Goal: Transaction & Acquisition: Download file/media

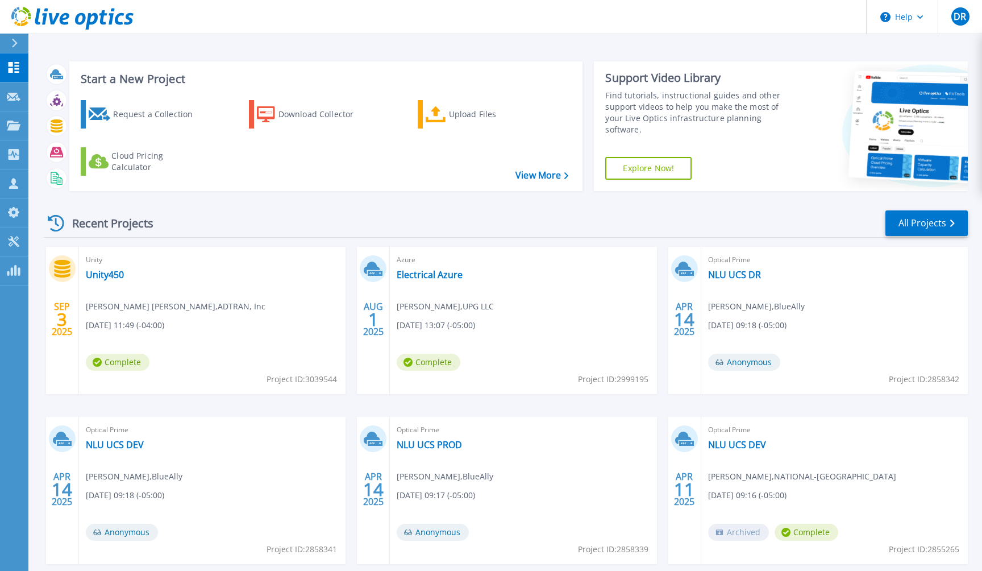
click at [434, 222] on div "Recent Projects All Projects" at bounding box center [506, 223] width 924 height 28
click at [20, 94] on icon at bounding box center [14, 97] width 14 height 9
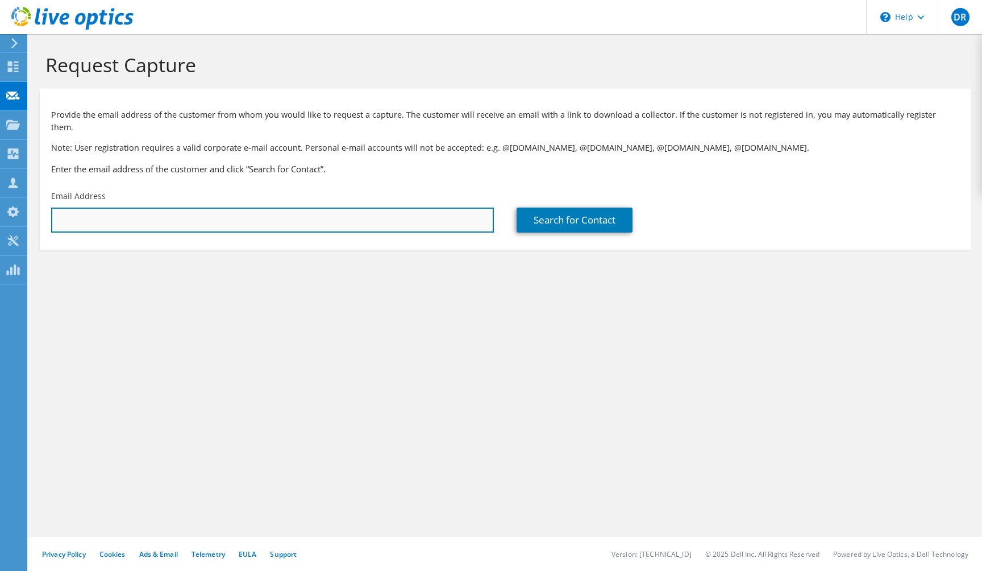
click at [139, 207] on input "text" at bounding box center [272, 219] width 443 height 25
click at [299, 217] on input "text" at bounding box center [272, 219] width 443 height 25
paste input "daniel.mayr@gi-de.com"
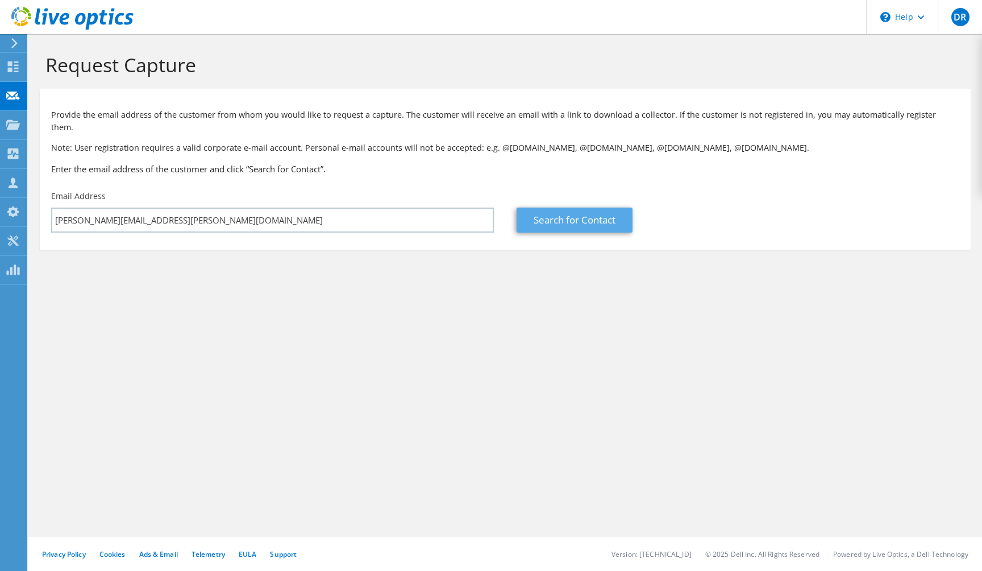
click at [566, 207] on link "Search for Contact" at bounding box center [575, 219] width 116 height 25
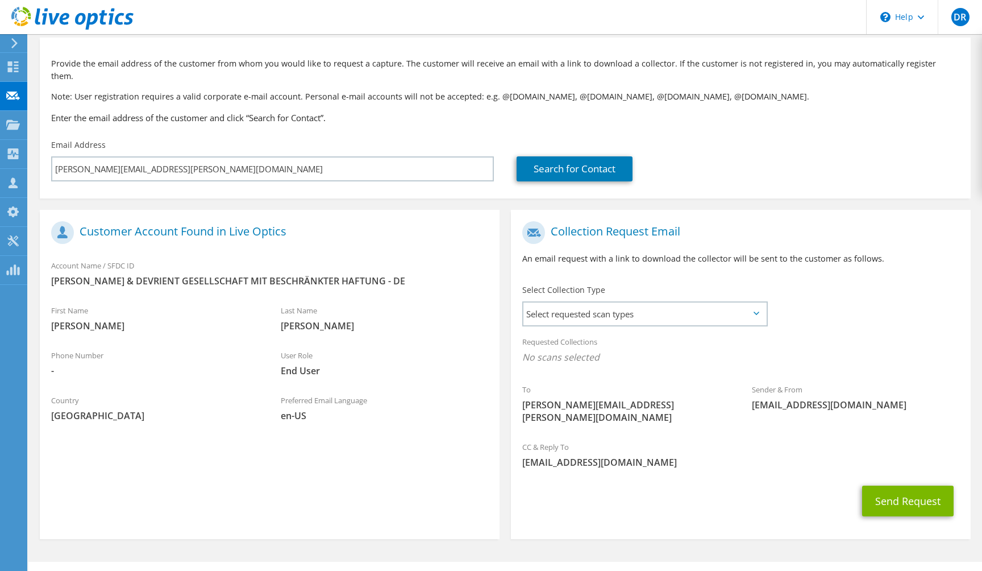
scroll to position [51, 0]
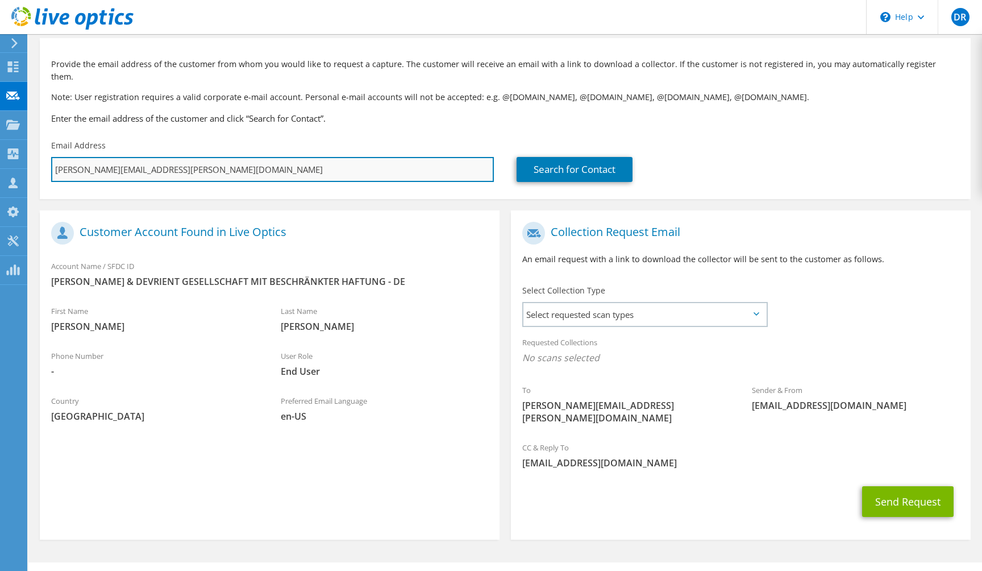
click at [98, 157] on input "daniel.mayr@gi-de.com" at bounding box center [272, 169] width 443 height 25
drag, startPoint x: 103, startPoint y: 157, endPoint x: 49, endPoint y: 157, distance: 53.4
click at [49, 157] on div "Email Address daniel.mayr@gi-de.com" at bounding box center [273, 160] width 466 height 53
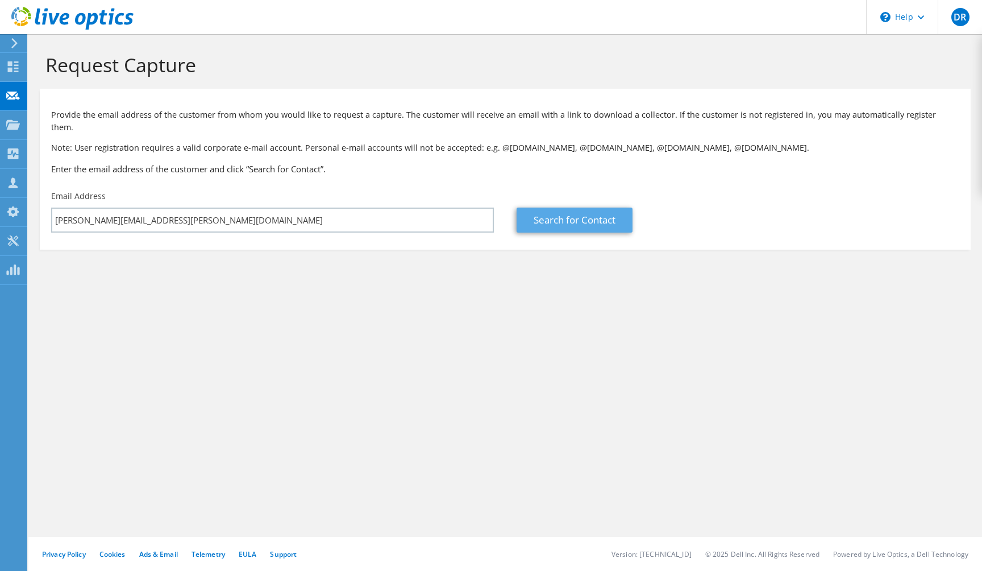
click at [552, 207] on link "Search for Contact" at bounding box center [575, 219] width 116 height 25
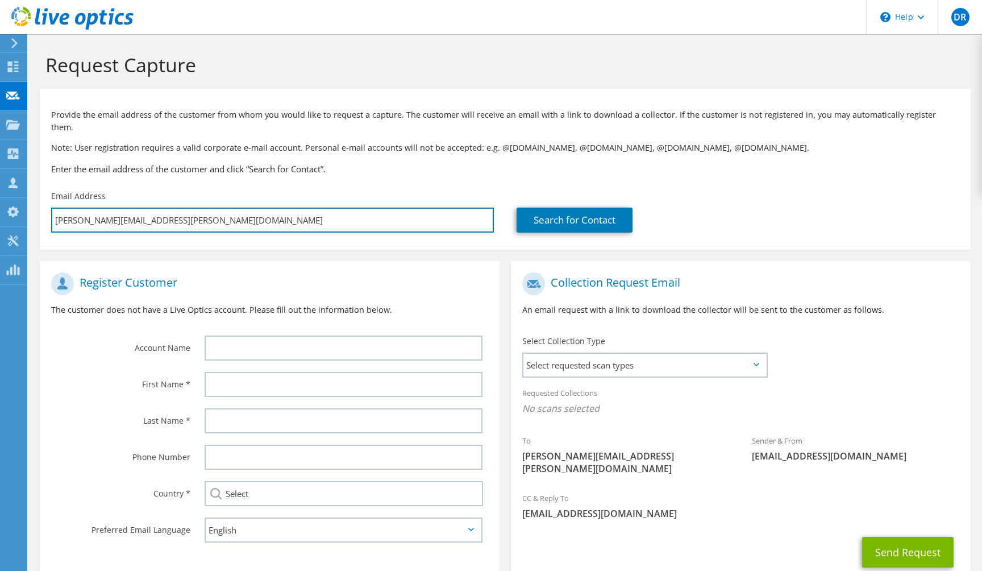
drag, startPoint x: 110, startPoint y: 209, endPoint x: 40, endPoint y: 210, distance: 69.9
click at [40, 210] on div "Email Address Jacob.skeldon@gi-de.com" at bounding box center [273, 211] width 466 height 53
type input "da@gi-de.com"
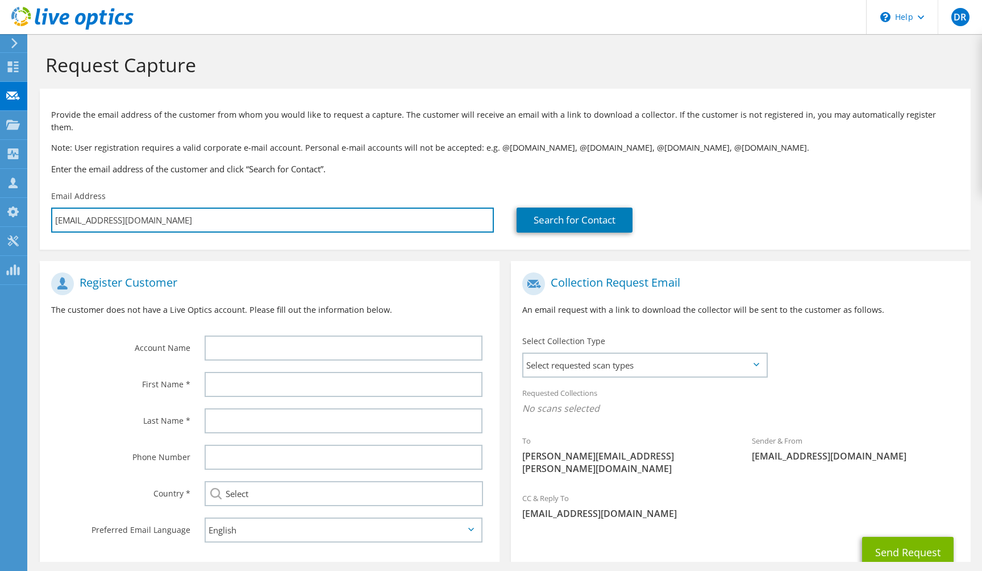
type input "Select"
type input "dan@gi-de.com"
type input "Select"
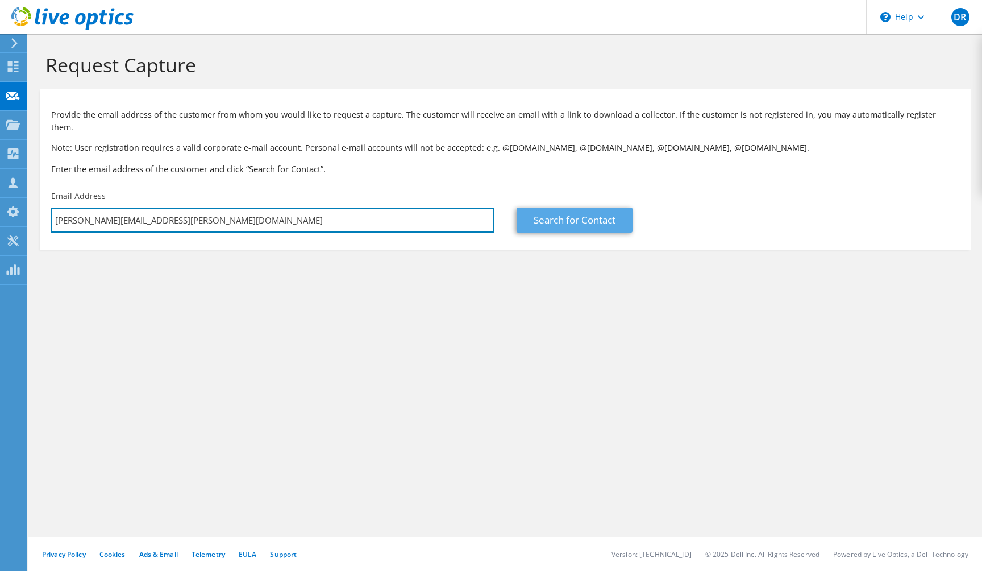
type input "Daniel.mayr@gi-de.com"
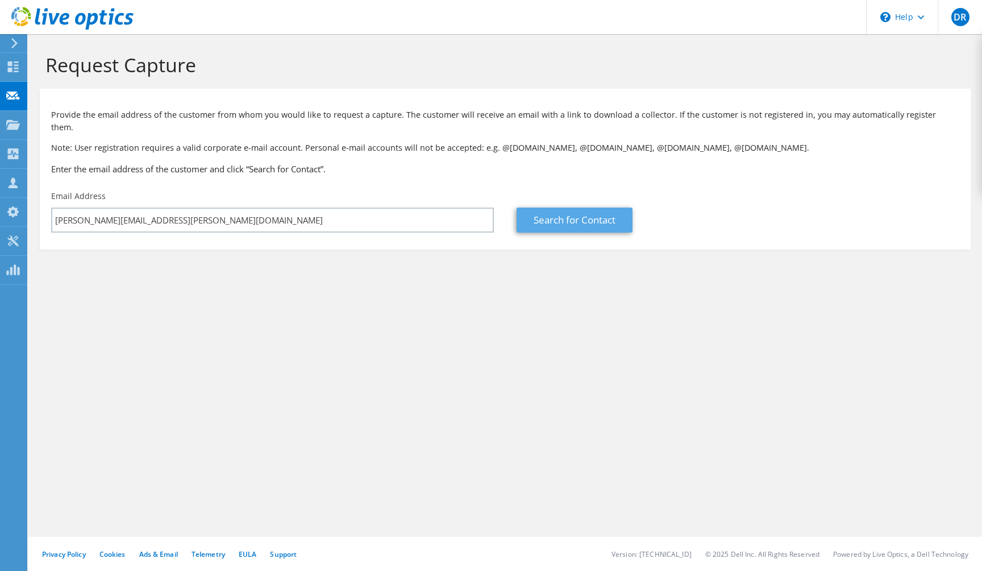
click at [563, 208] on link "Search for Contact" at bounding box center [575, 219] width 116 height 25
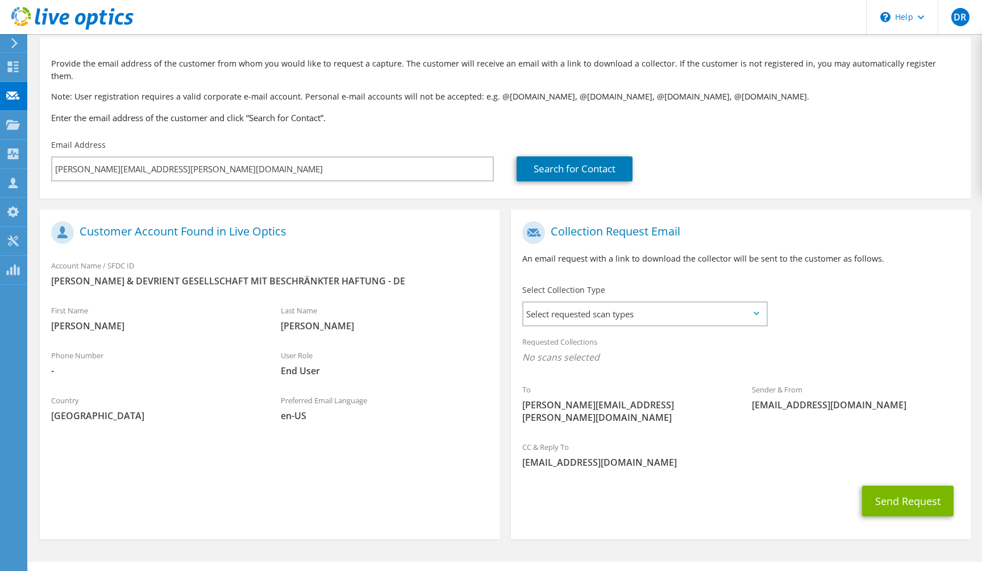
scroll to position [51, 0]
click at [742, 313] on span "Select requested scan types" at bounding box center [644, 314] width 243 height 23
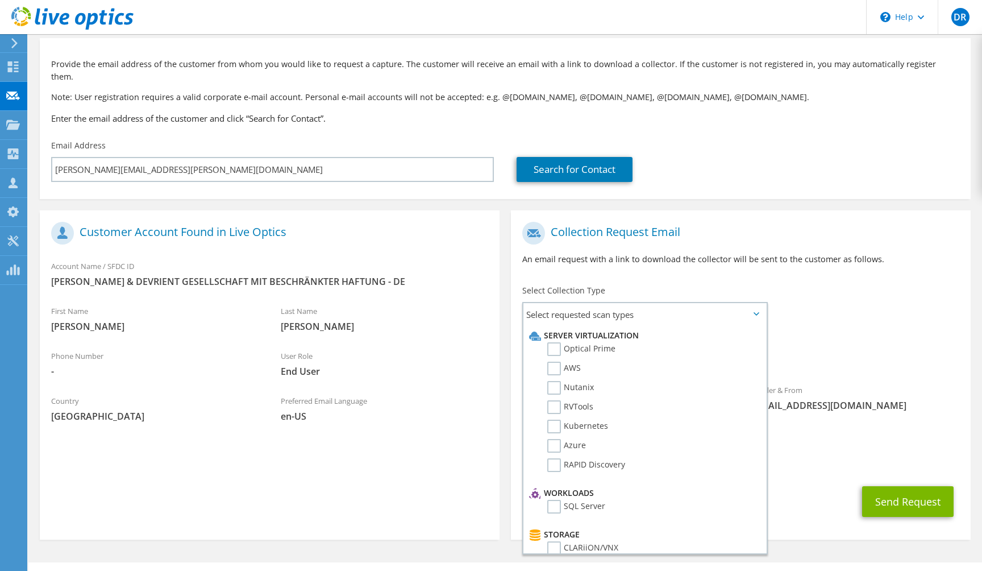
click at [772, 253] on p "An email request with a link to download the collector will be sent to the cust…" at bounding box center [740, 259] width 437 height 13
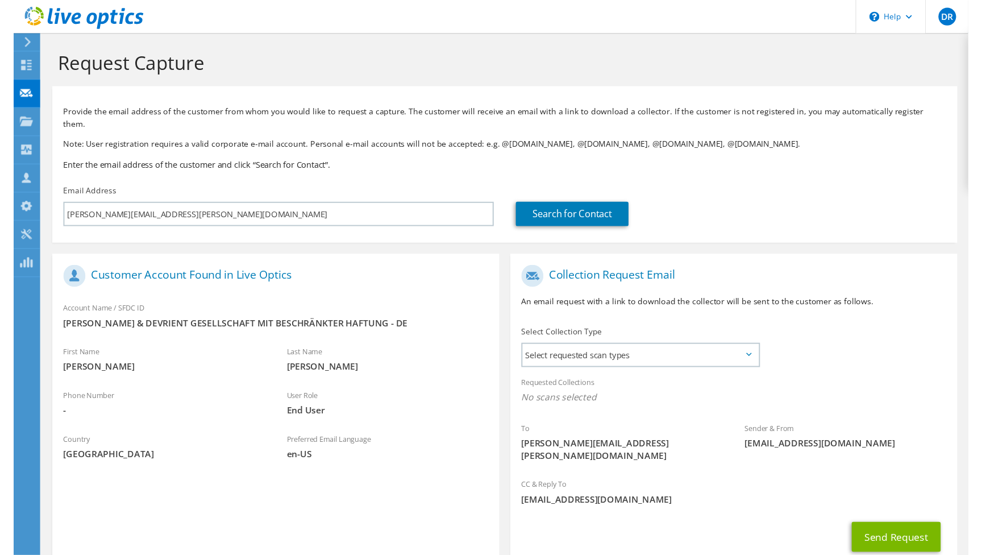
scroll to position [0, 0]
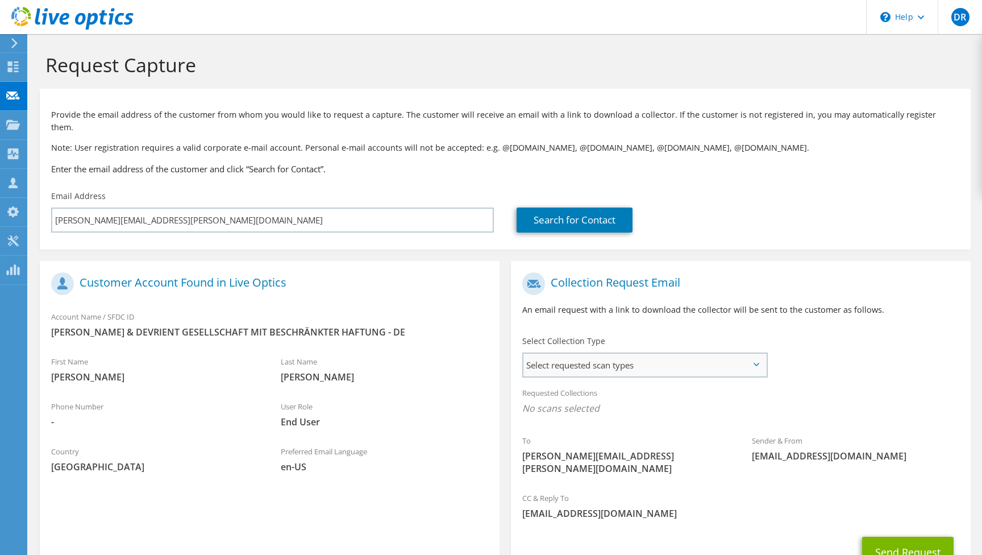
click at [754, 354] on span "Select requested scan types" at bounding box center [644, 365] width 243 height 23
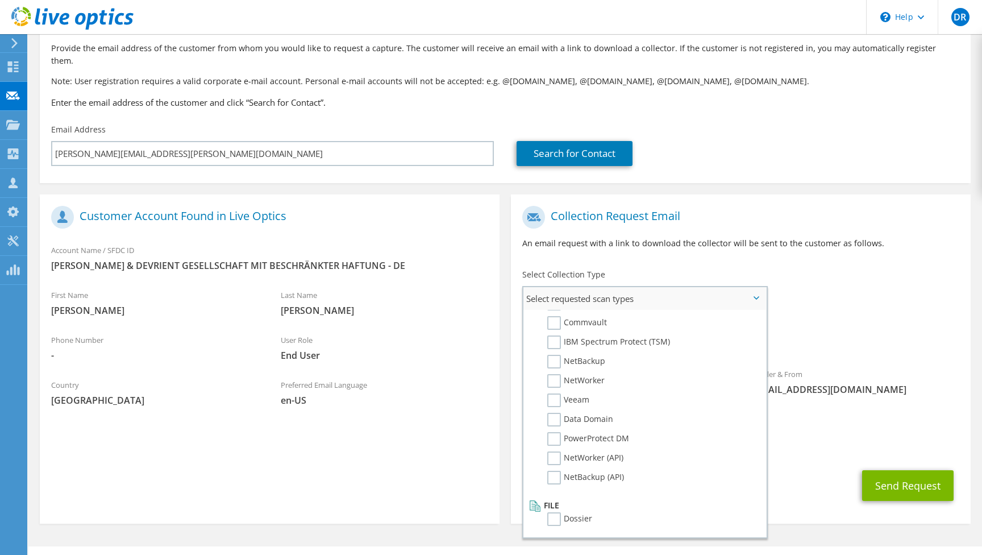
scroll to position [541, 0]
click at [797, 431] on div "CC & Reply To dreyes@blueally.com" at bounding box center [741, 438] width 460 height 39
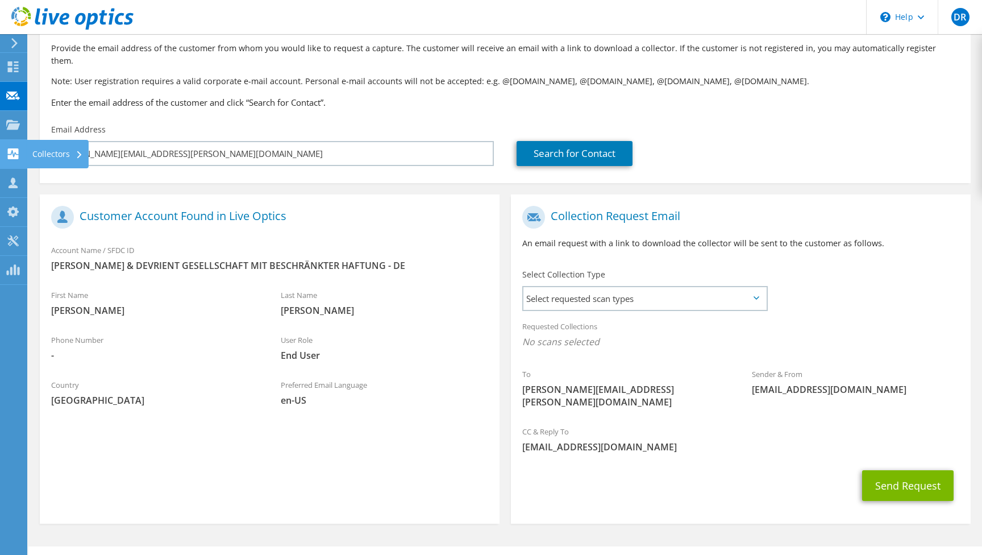
click at [52, 155] on div "Collectors" at bounding box center [58, 154] width 62 height 28
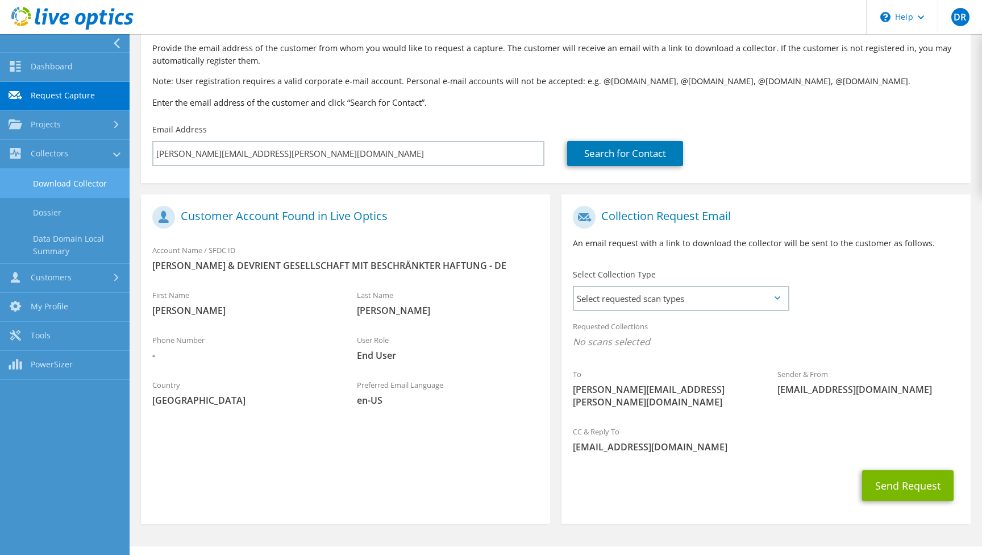
click at [74, 186] on link "Download Collector" at bounding box center [65, 183] width 130 height 29
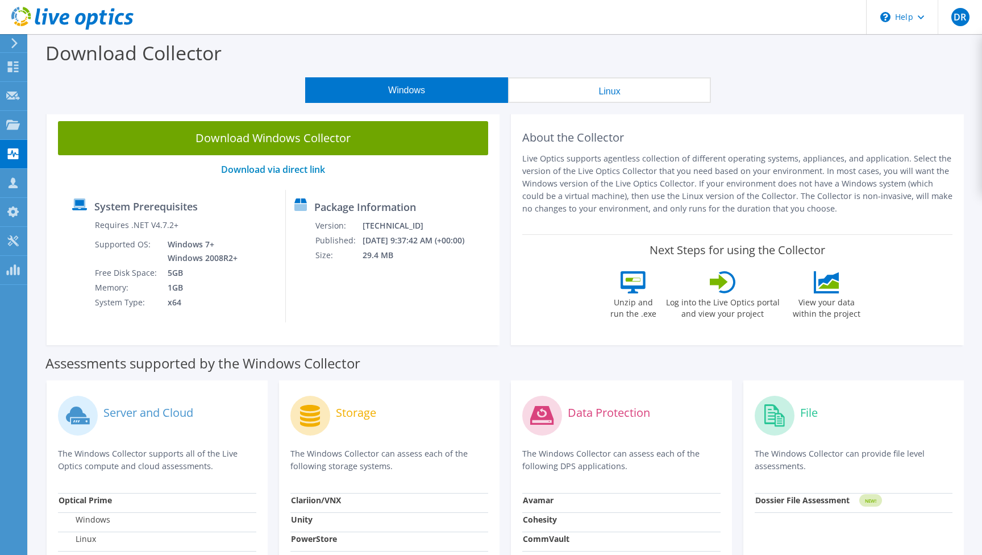
click at [837, 304] on div "View your data within the project" at bounding box center [827, 298] width 82 height 54
click at [14, 242] on use at bounding box center [12, 240] width 11 height 11
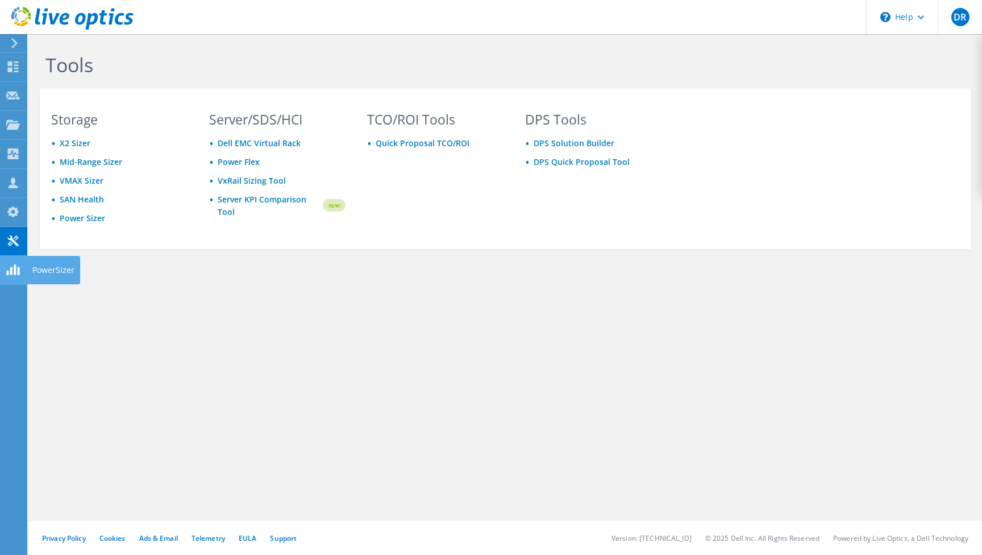
click at [43, 273] on div "PowerSizer" at bounding box center [53, 270] width 53 height 28
click at [9, 210] on icon at bounding box center [13, 211] width 14 height 11
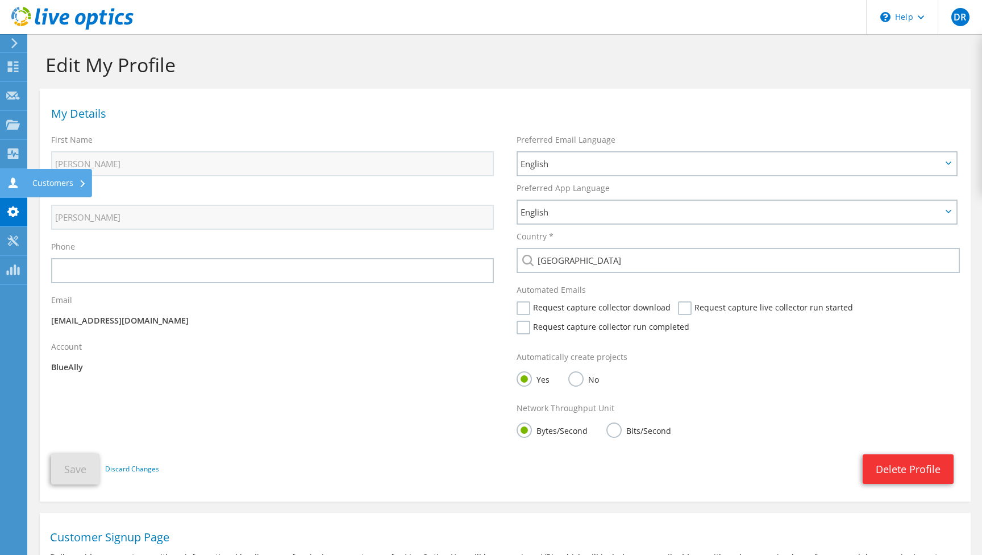
click at [13, 184] on use at bounding box center [13, 182] width 9 height 11
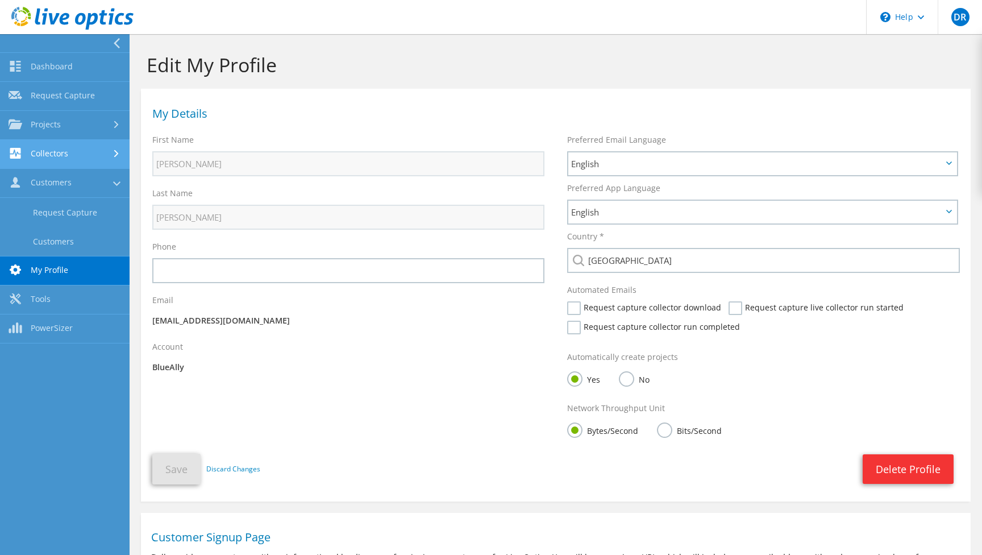
click at [55, 151] on link "Collectors" at bounding box center [65, 154] width 130 height 29
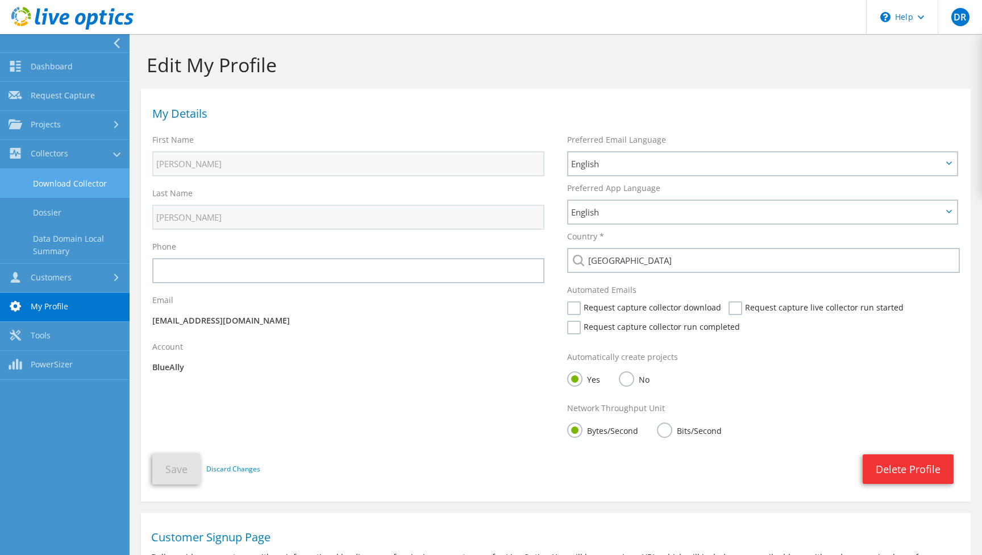
click at [56, 177] on link "Download Collector" at bounding box center [65, 183] width 130 height 29
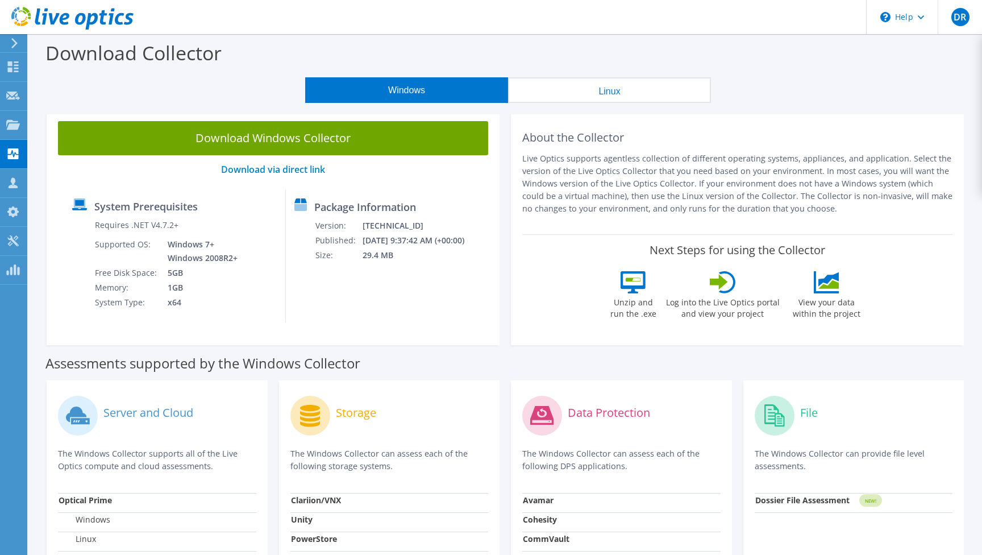
click at [504, 342] on div "Download Windows Collector Download via direct link System Prerequisites Requir…" at bounding box center [273, 227] width 464 height 235
click at [919, 22] on div "\n Help" at bounding box center [902, 17] width 72 height 34
click at [901, 51] on link "Explore Helpful Articles" at bounding box center [930, 49] width 127 height 28
